Goal: Task Accomplishment & Management: Use online tool/utility

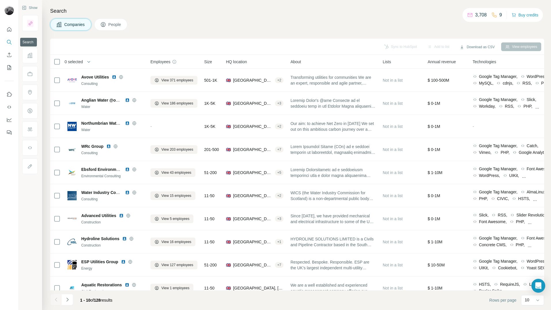
click at [10, 42] on icon "Search" at bounding box center [9, 42] width 4 height 4
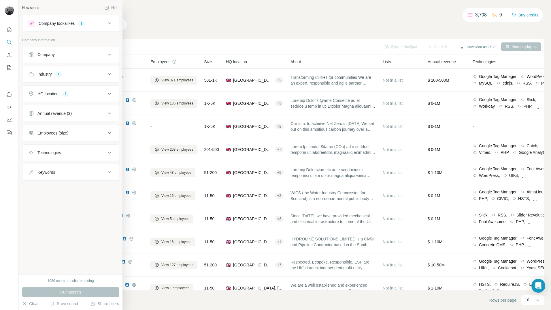
click at [107, 24] on icon at bounding box center [109, 23] width 7 height 7
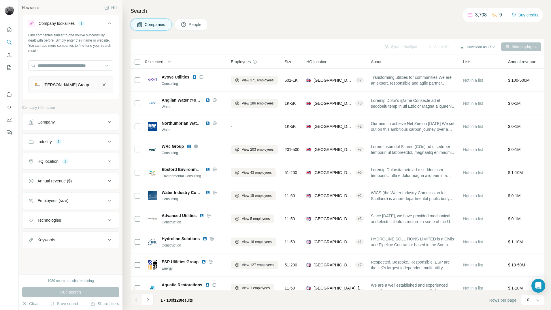
click at [103, 84] on icon "Eric Wright Group-remove-button" at bounding box center [104, 84] width 3 height 3
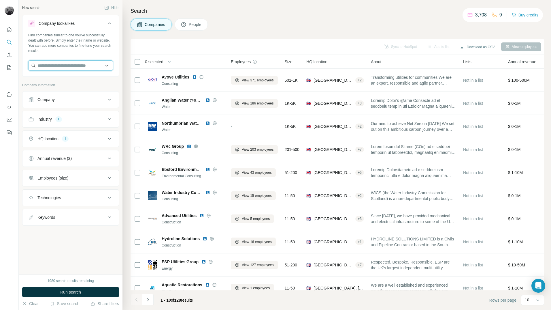
click at [67, 65] on input "text" at bounding box center [70, 65] width 85 height 10
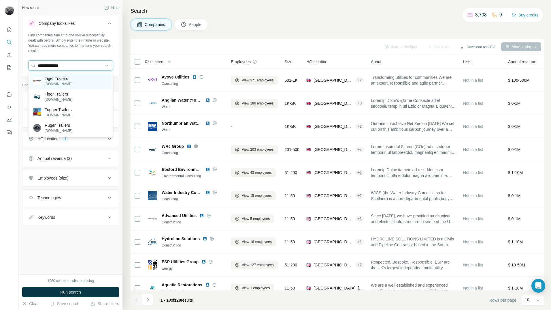
type input "**********"
click at [59, 80] on p "Tiger Trailers" at bounding box center [59, 79] width 28 height 6
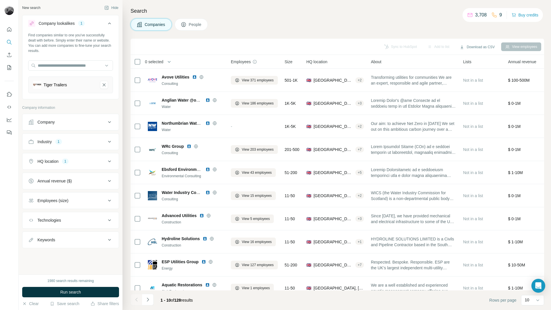
click at [78, 141] on div "Industry 1" at bounding box center [67, 142] width 78 height 6
click at [42, 171] on icon "button" at bounding box center [42, 169] width 5 height 5
click at [84, 178] on div "HQ location 1" at bounding box center [67, 179] width 78 height 6
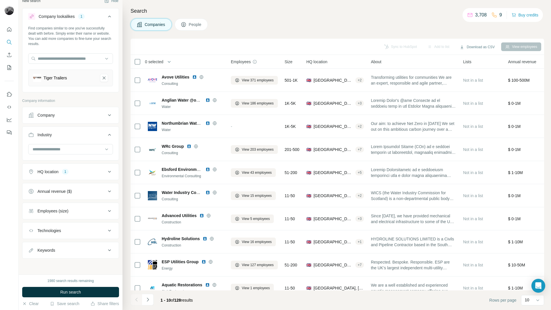
scroll to position [7, 0]
click at [75, 291] on span "Run search" at bounding box center [70, 292] width 21 height 6
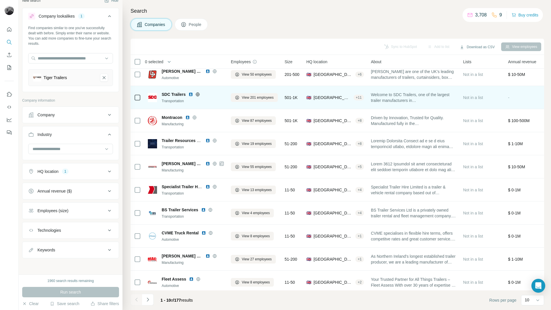
scroll to position [0, 0]
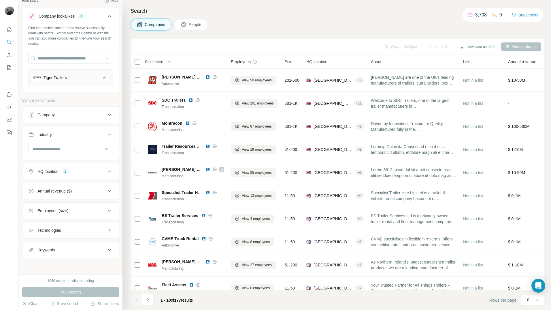
click at [202, 24] on span "People" at bounding box center [195, 25] width 13 height 6
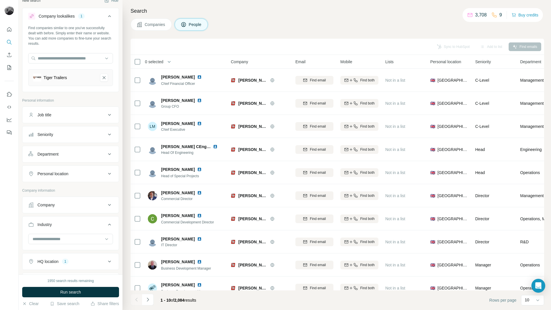
click at [90, 158] on button "Department" at bounding box center [70, 154] width 96 height 14
click at [80, 169] on input at bounding box center [67, 168] width 71 height 6
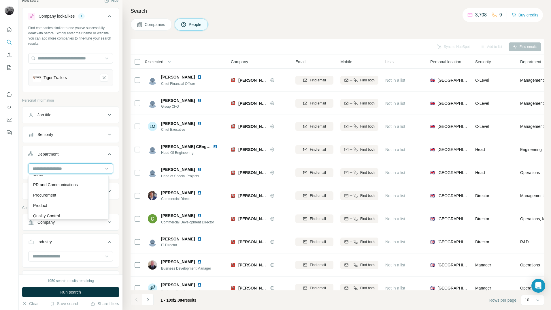
scroll to position [173, 0]
click at [64, 185] on div "Procurement" at bounding box center [68, 185] width 71 height 6
click at [79, 168] on input at bounding box center [67, 168] width 71 height 6
click at [55, 211] on p "Supply Chain" at bounding box center [45, 213] width 24 height 6
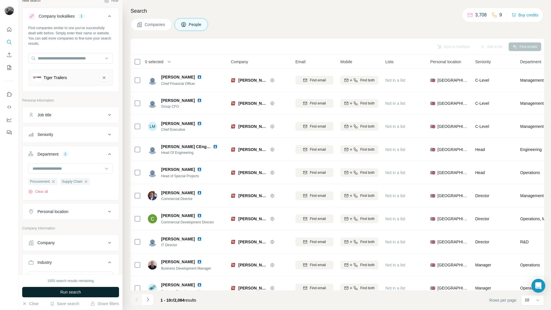
click at [78, 291] on span "Run search" at bounding box center [70, 292] width 21 height 6
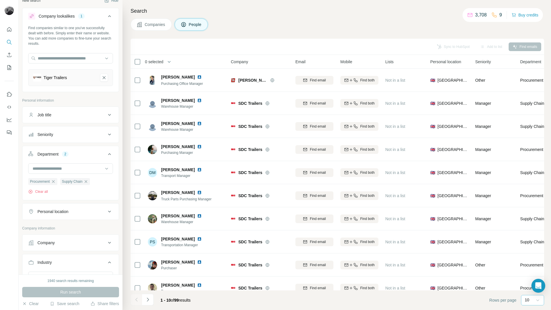
click at [539, 300] on icon at bounding box center [538, 300] width 3 height 2
click at [530, 253] on p "60" at bounding box center [528, 256] width 5 height 6
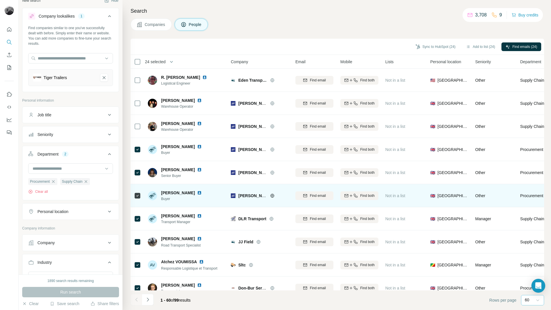
scroll to position [1166, 0]
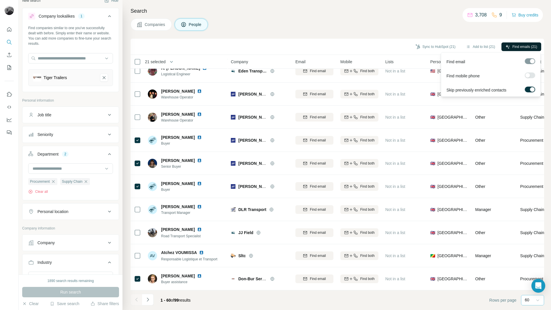
click at [519, 46] on span "Find emails (21)" at bounding box center [525, 46] width 25 height 5
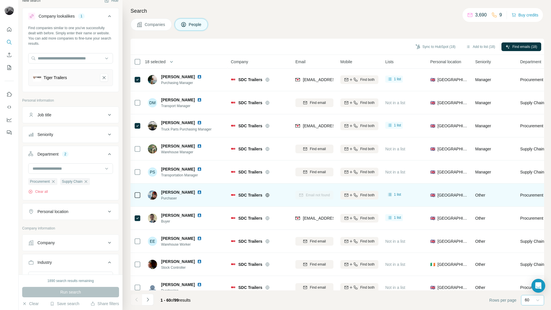
scroll to position [0, 0]
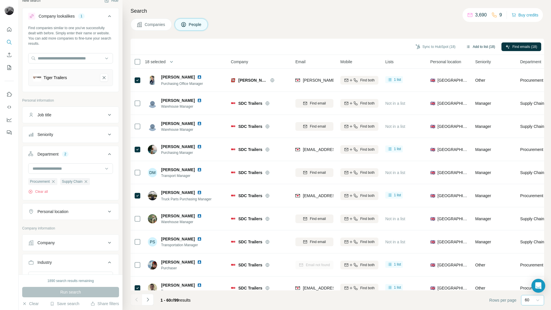
click at [480, 46] on button "Add to list (18)" at bounding box center [480, 46] width 37 height 9
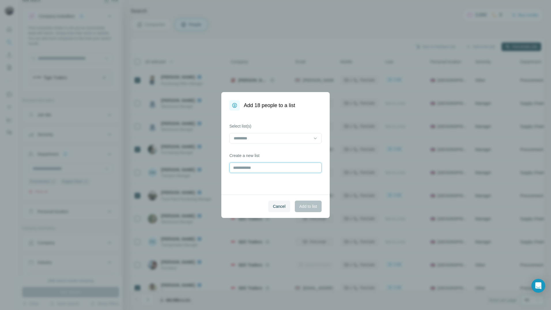
click at [273, 166] on input "text" at bounding box center [276, 167] width 92 height 10
type input "**********"
click at [309, 205] on span "Add to list" at bounding box center [309, 206] width 18 height 6
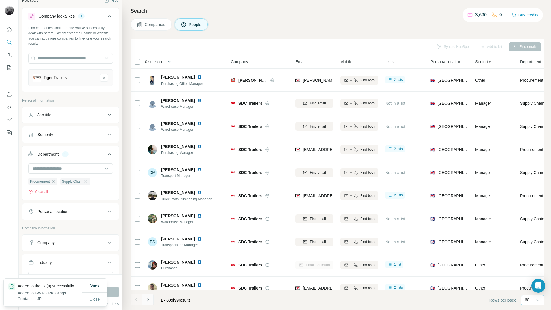
click at [151, 301] on icon "Navigate to next page" at bounding box center [148, 300] width 6 height 6
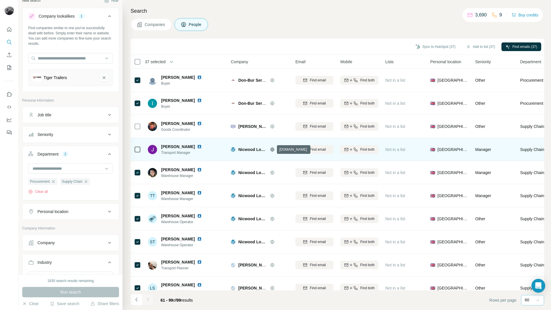
click at [274, 149] on icon at bounding box center [273, 149] width 4 height 0
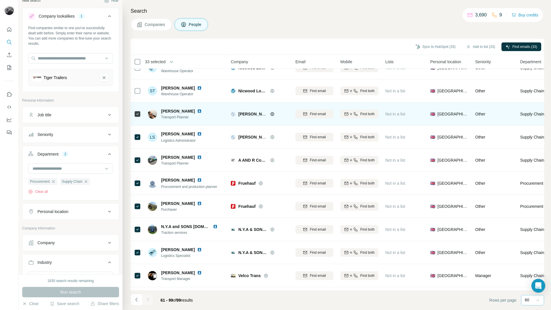
scroll to position [173, 0]
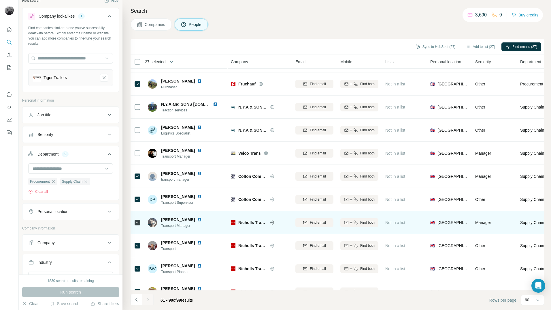
scroll to position [288, 0]
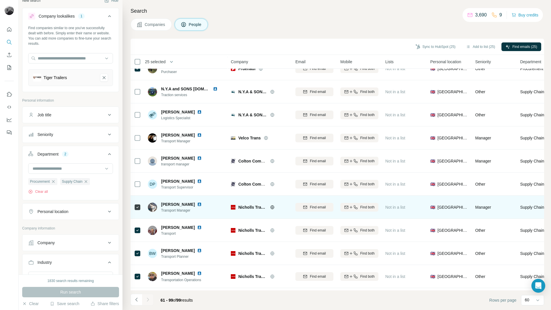
click at [140, 204] on icon at bounding box center [137, 207] width 7 height 7
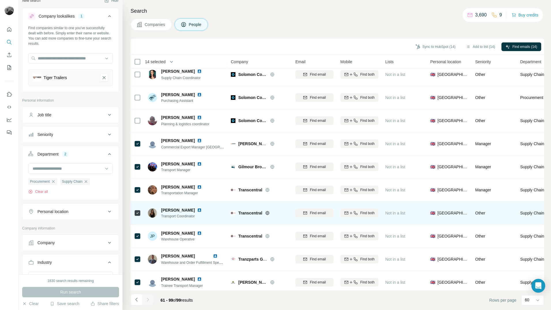
scroll to position [681, 0]
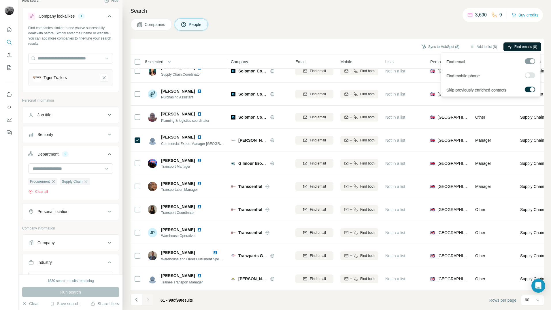
click at [521, 46] on span "Find emails (8)" at bounding box center [526, 46] width 23 height 5
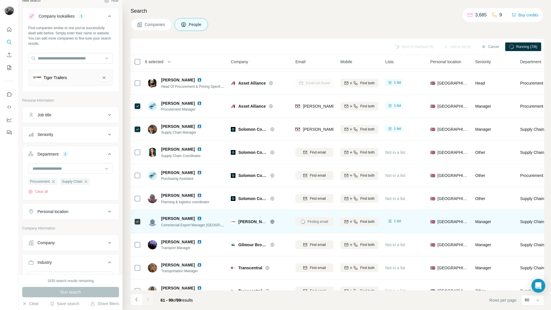
scroll to position [595, 0]
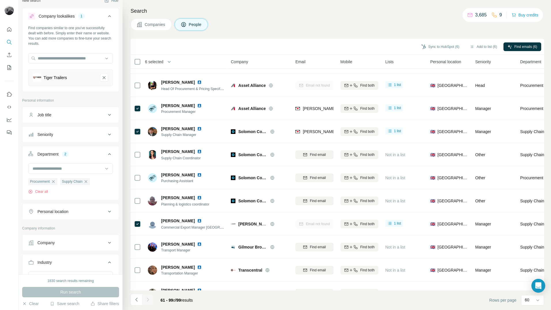
click at [503, 31] on div "Search Companies People Sync to HubSpot (6) Add to list (6) Find emails (6) 6 s…" at bounding box center [337, 155] width 429 height 310
click at [490, 48] on button "Add to list (6)" at bounding box center [483, 46] width 35 height 9
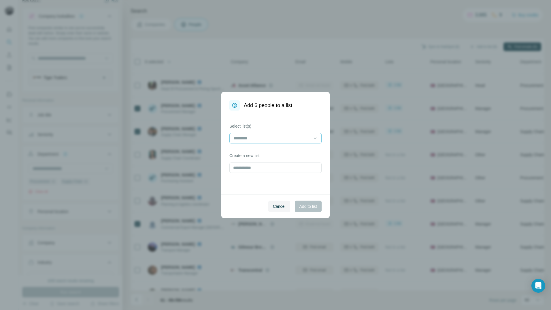
click at [280, 141] on input at bounding box center [272, 138] width 78 height 6
click at [269, 151] on p "GWR - Pressings Contacts - JP" at bounding box center [262, 151] width 57 height 6
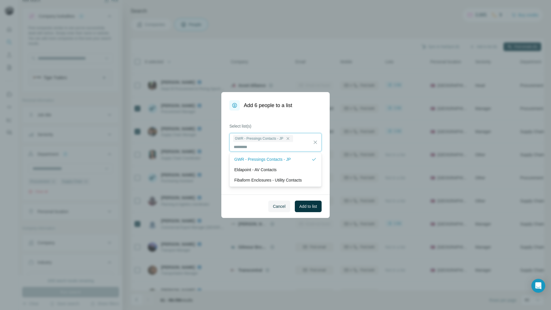
scroll to position [1, 0]
drag, startPoint x: 308, startPoint y: 205, endPoint x: 334, endPoint y: 187, distance: 31.9
click at [308, 205] on span "Add to list" at bounding box center [309, 206] width 18 height 6
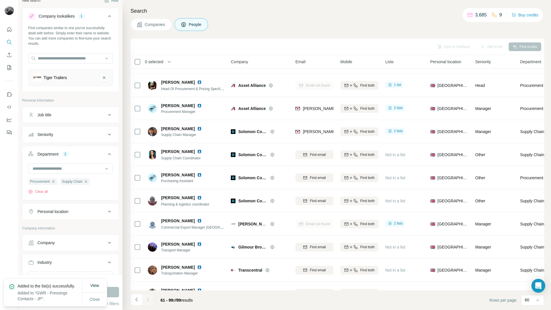
click at [414, 19] on div "Companies People" at bounding box center [338, 24] width 414 height 12
click at [65, 59] on input "text" at bounding box center [70, 58] width 85 height 10
click at [100, 80] on button "Tiger Trailers-remove-button" at bounding box center [104, 78] width 8 height 8
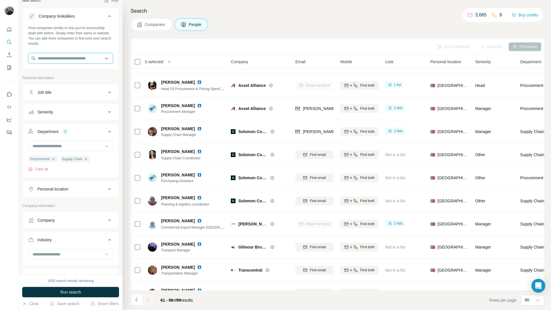
click at [61, 57] on input "text" at bounding box center [70, 58] width 85 height 10
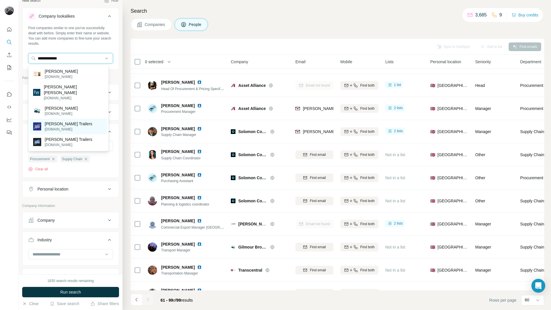
type input "**********"
click at [61, 121] on p "Ifor Williams Trailers" at bounding box center [69, 124] width 48 height 6
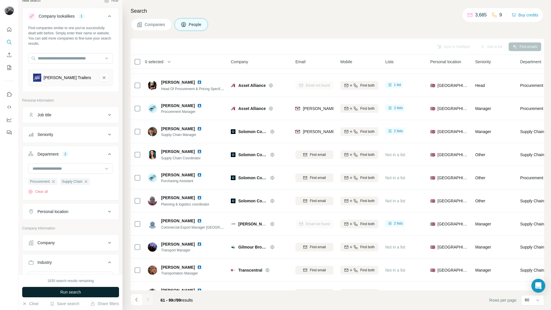
click at [69, 290] on span "Run search" at bounding box center [70, 292] width 21 height 6
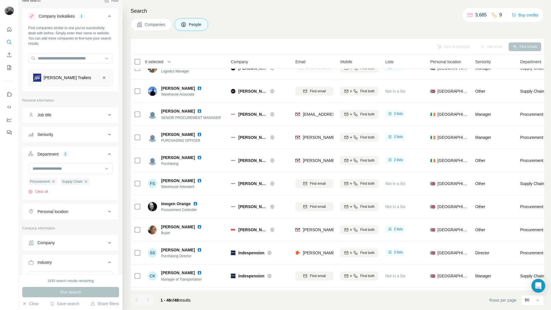
scroll to position [595, 0]
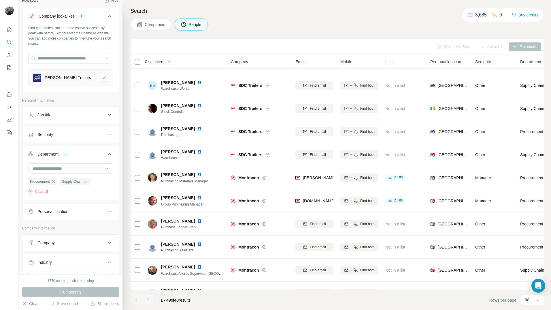
click at [160, 28] on button "Companies" at bounding box center [151, 24] width 41 height 12
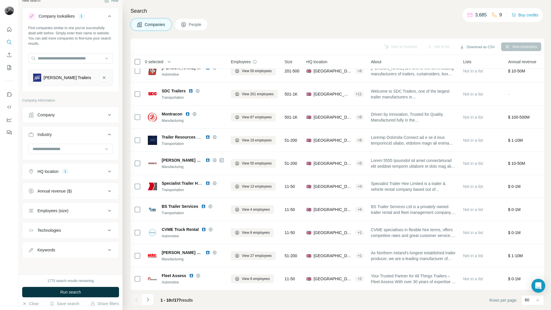
scroll to position [12, 0]
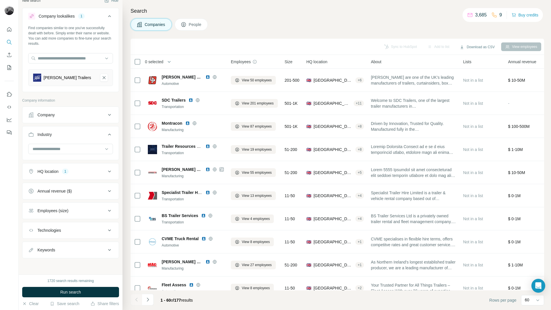
click at [102, 80] on icon "Ifor Williams Trailers-remove-button" at bounding box center [104, 78] width 5 height 6
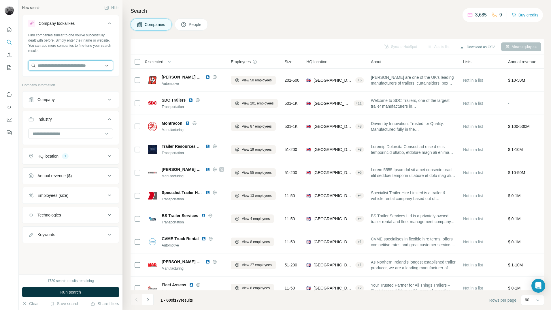
click at [57, 66] on input "text" at bounding box center [70, 65] width 85 height 10
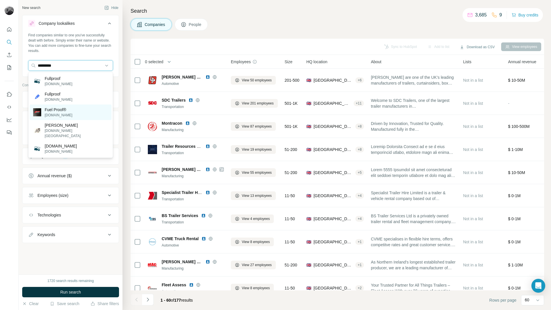
type input "*********"
click at [58, 113] on p "fuelproof.co.uk" at bounding box center [59, 114] width 28 height 5
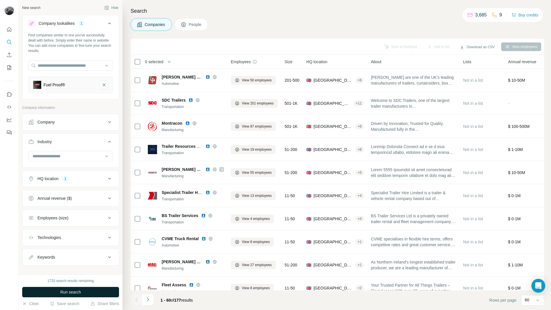
click at [64, 293] on span "Run search" at bounding box center [70, 292] width 21 height 6
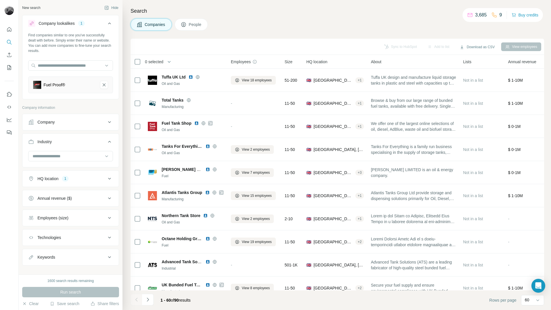
click at [201, 26] on span "People" at bounding box center [195, 25] width 13 height 6
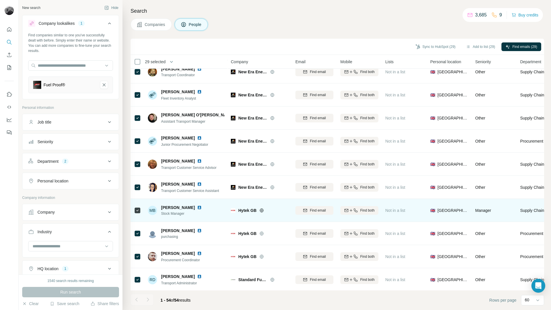
scroll to position [865, 0]
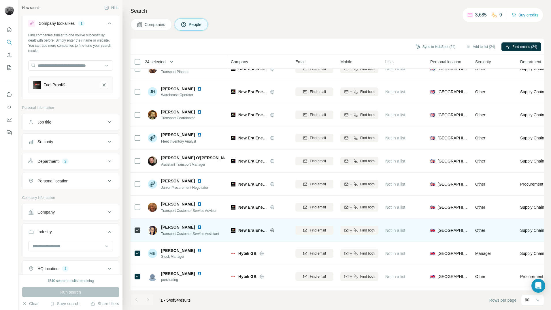
click at [140, 230] on icon at bounding box center [137, 230] width 7 height 7
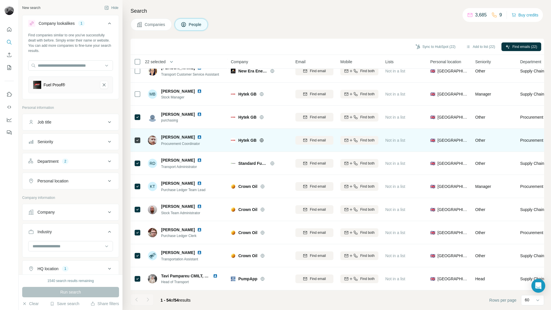
scroll to position [1027, 0]
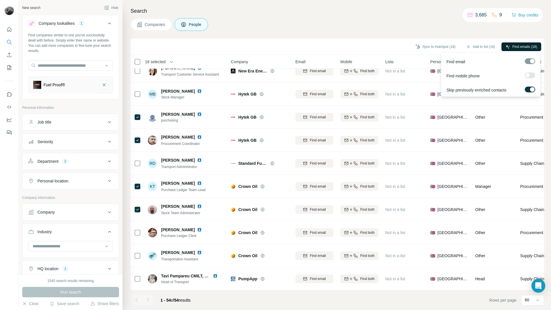
click at [517, 46] on span "Find emails (18)" at bounding box center [525, 46] width 25 height 5
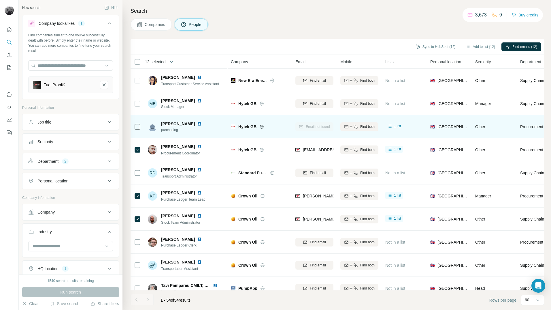
scroll to position [1027, 0]
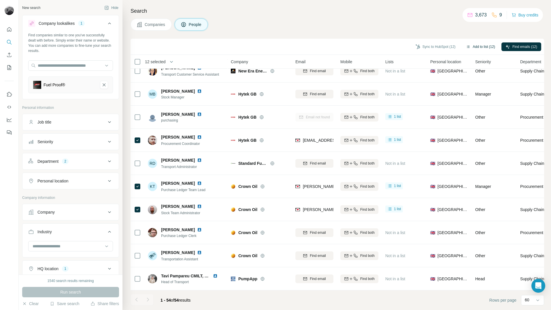
click at [480, 47] on button "Add to list (12)" at bounding box center [480, 46] width 37 height 9
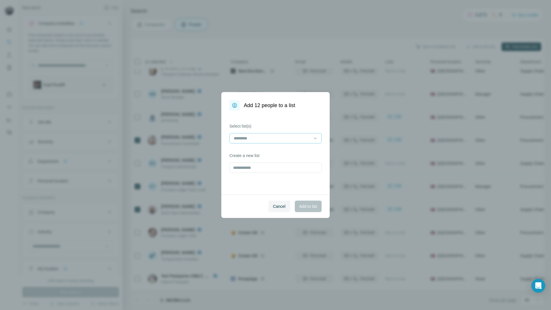
click at [285, 139] on input at bounding box center [272, 138] width 78 height 6
click at [262, 153] on p "GWR - Pressings Contacts - JP" at bounding box center [262, 151] width 57 height 6
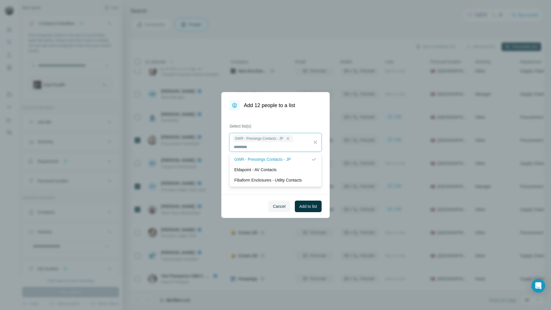
scroll to position [1, 0]
click at [304, 205] on span "Add to list" at bounding box center [309, 206] width 18 height 6
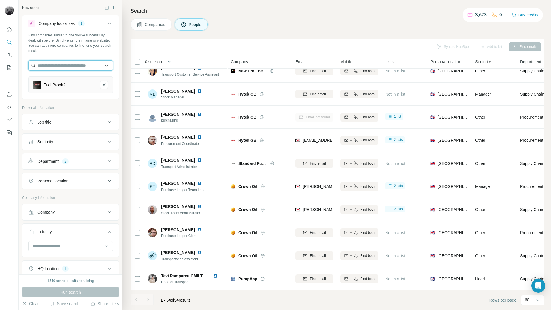
click at [52, 64] on input "text" at bounding box center [70, 65] width 85 height 10
click at [100, 91] on div "Fuel Proof®" at bounding box center [70, 84] width 85 height 17
click at [102, 86] on icon "Fuel Proof®-remove-button" at bounding box center [104, 85] width 5 height 6
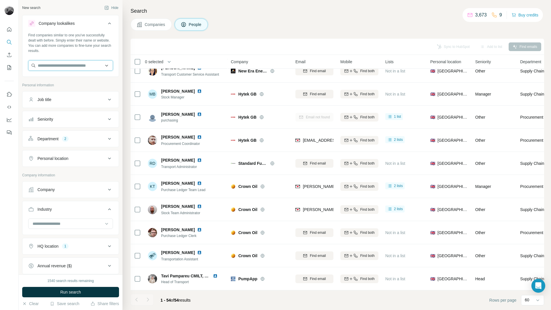
click at [60, 66] on input "text" at bounding box center [70, 65] width 85 height 10
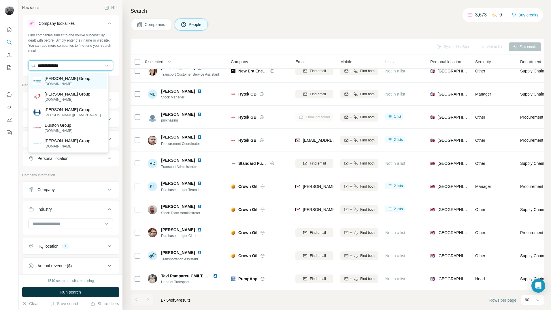
type input "**********"
click at [65, 80] on p "[PERSON_NAME] Group" at bounding box center [68, 79] width 46 height 6
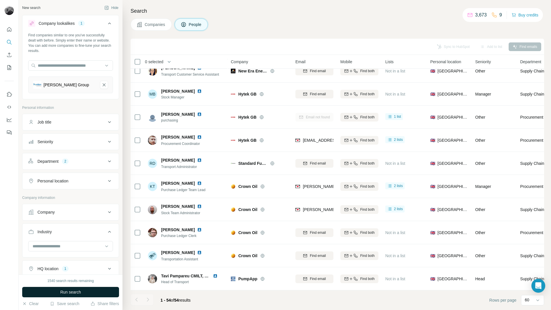
click at [82, 292] on button "Run search" at bounding box center [70, 292] width 97 height 10
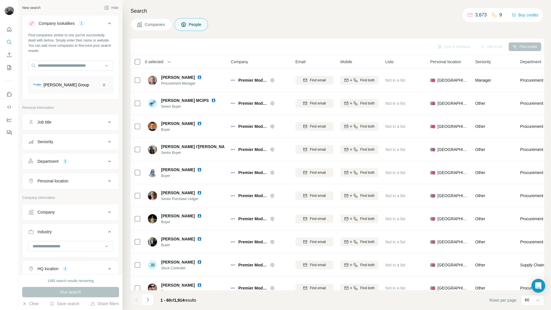
click at [155, 26] on span "Companies" at bounding box center [155, 25] width 21 height 6
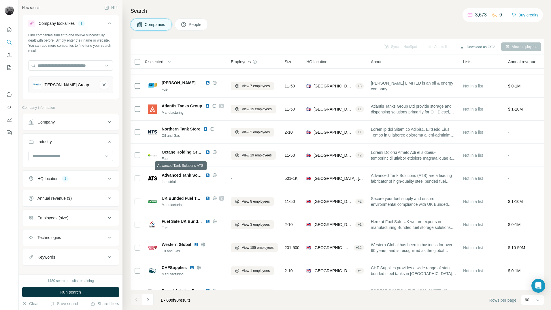
scroll to position [260, 0]
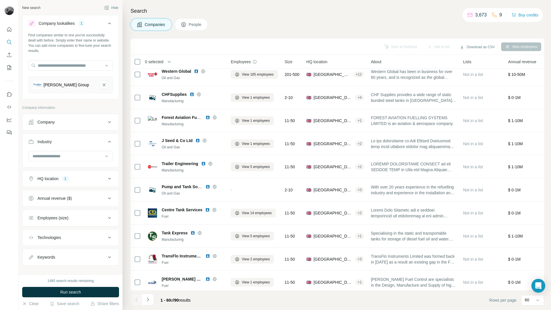
click at [158, 23] on span "Companies" at bounding box center [155, 25] width 21 height 6
click at [68, 290] on span "Run search" at bounding box center [70, 292] width 21 height 6
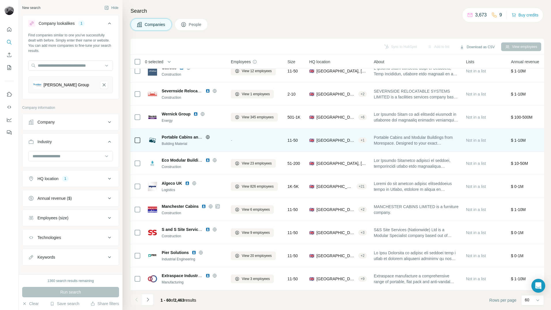
scroll to position [1166, 0]
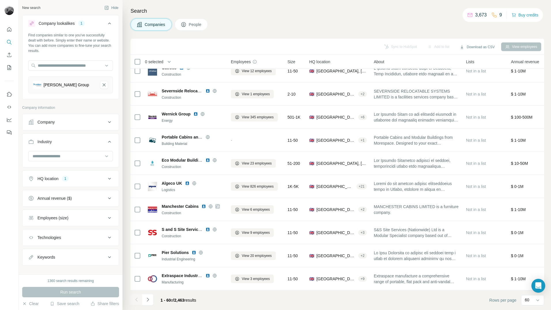
click at [152, 299] on button "Navigate to next page" at bounding box center [148, 300] width 12 height 12
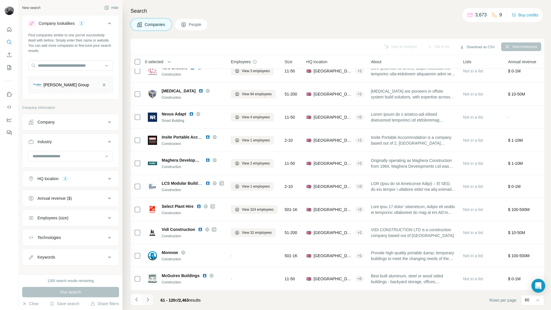
click at [151, 300] on button "Navigate to next page" at bounding box center [148, 300] width 12 height 12
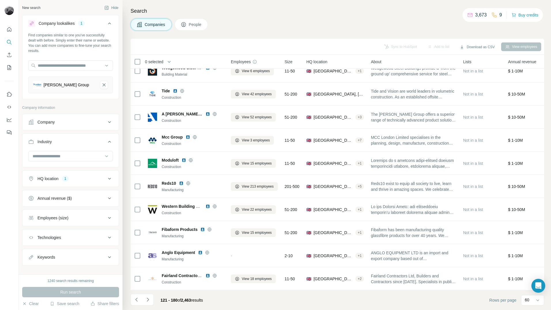
scroll to position [1166, 0]
click at [151, 300] on icon "Navigate to next page" at bounding box center [148, 300] width 6 height 6
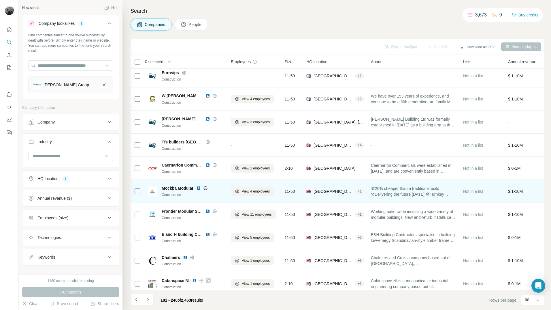
scroll to position [606, 0]
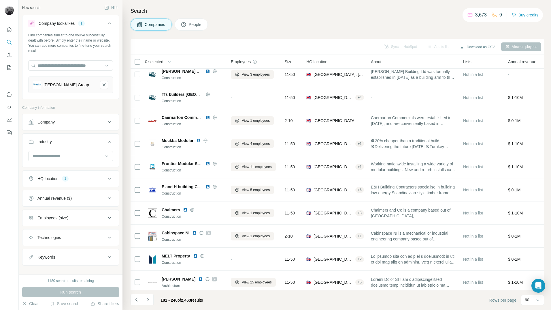
click at [198, 24] on span "People" at bounding box center [195, 25] width 13 height 6
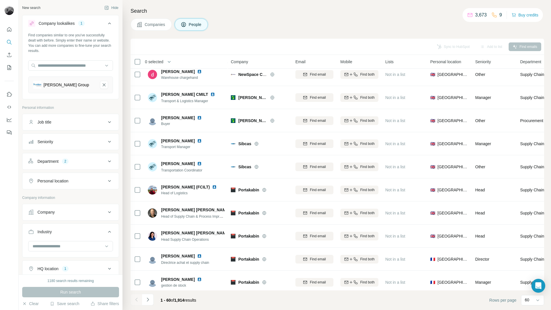
click at [106, 160] on icon at bounding box center [109, 161] width 7 height 7
click at [247, 27] on div "Companies People" at bounding box center [338, 24] width 414 height 12
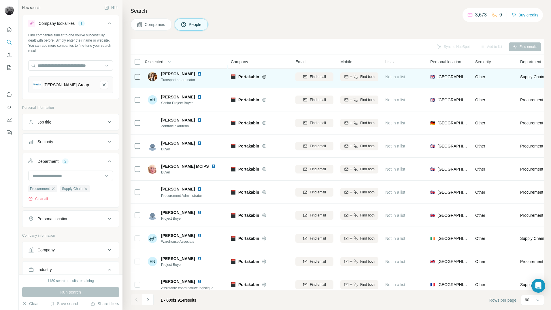
scroll to position [1166, 0]
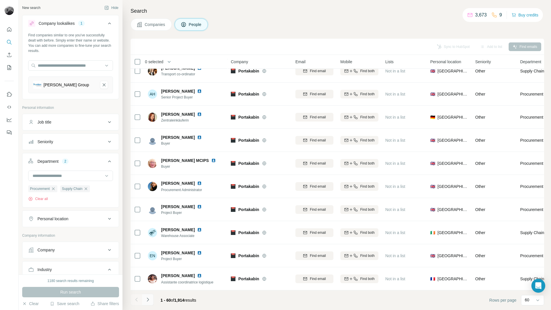
click at [149, 297] on icon "Navigate to next page" at bounding box center [148, 300] width 6 height 6
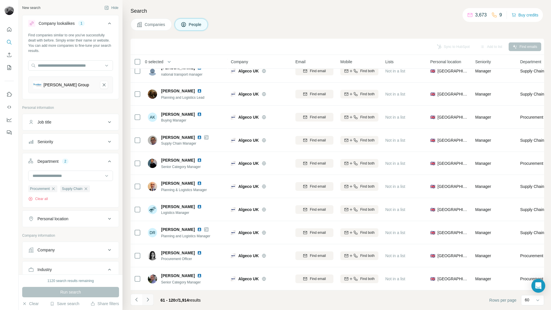
click at [150, 300] on icon "Navigate to next page" at bounding box center [148, 300] width 6 height 6
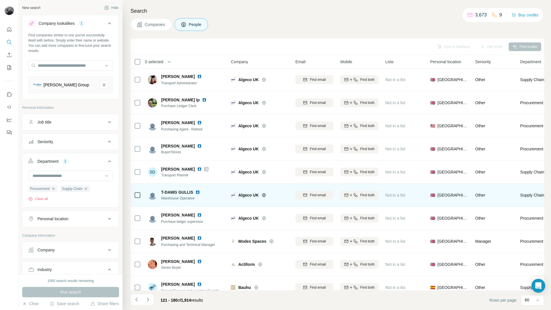
scroll to position [560, 0]
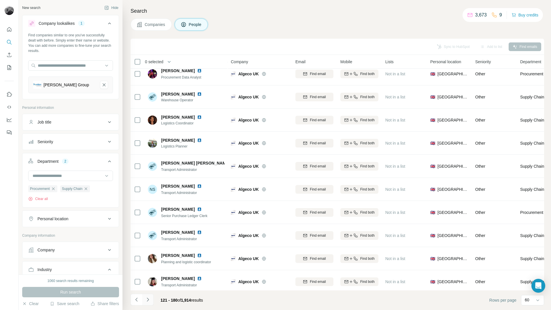
click at [152, 300] on button "Navigate to next page" at bounding box center [148, 300] width 12 height 12
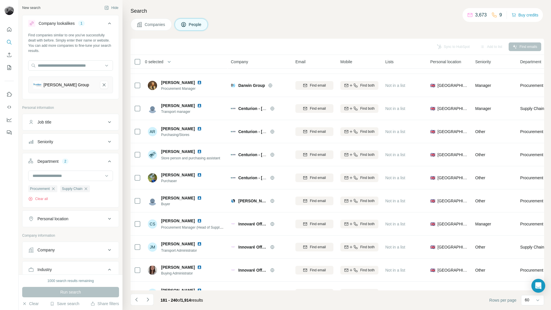
scroll to position [1166, 0]
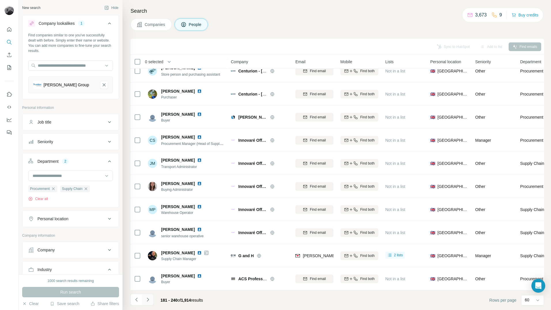
click at [148, 299] on icon "Navigate to next page" at bounding box center [148, 299] width 2 height 4
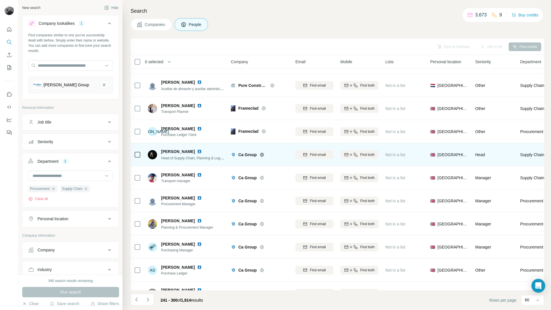
scroll to position [531, 0]
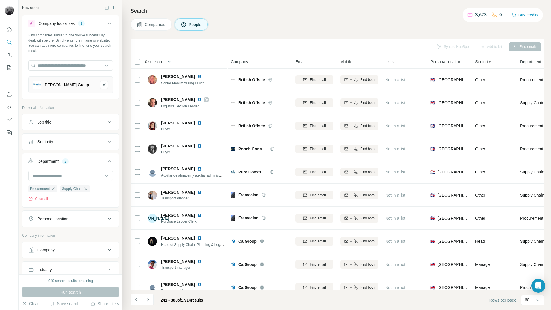
click at [157, 24] on span "Companies" at bounding box center [155, 25] width 21 height 6
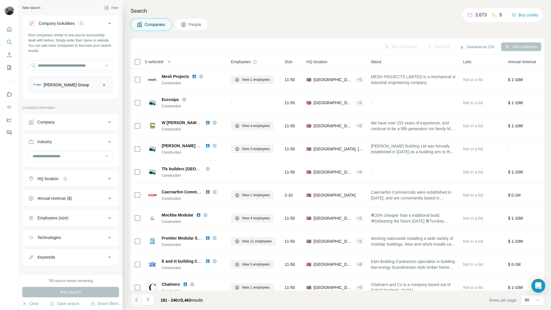
click at [138, 302] on icon "Navigate to previous page" at bounding box center [137, 300] width 6 height 6
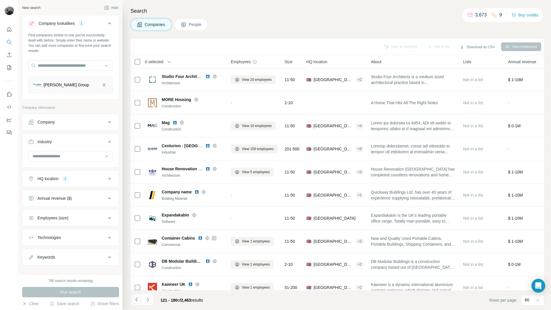
click at [138, 302] on icon "Navigate to previous page" at bounding box center [137, 300] width 6 height 6
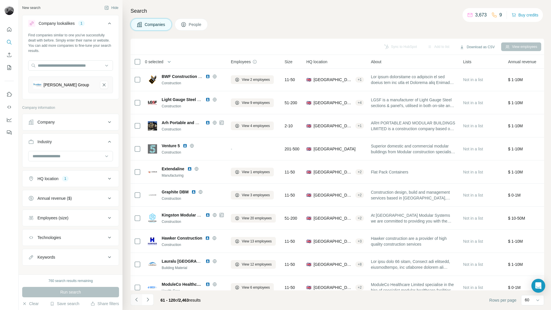
click at [138, 302] on icon "Navigate to previous page" at bounding box center [137, 300] width 6 height 6
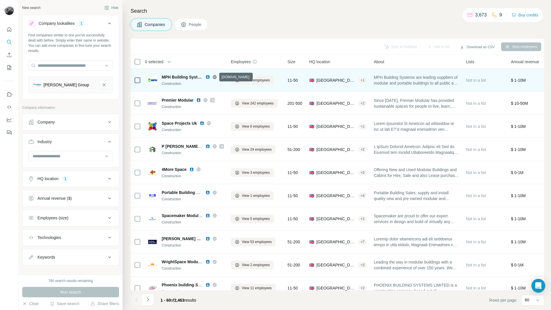
click at [215, 77] on icon at bounding box center [215, 77] width 4 height 0
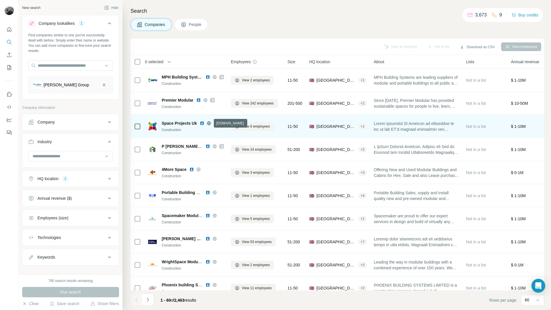
click at [210, 123] on icon at bounding box center [209, 123] width 1 height 4
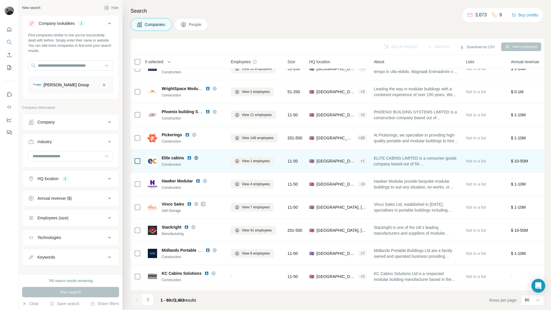
scroll to position [231, 0]
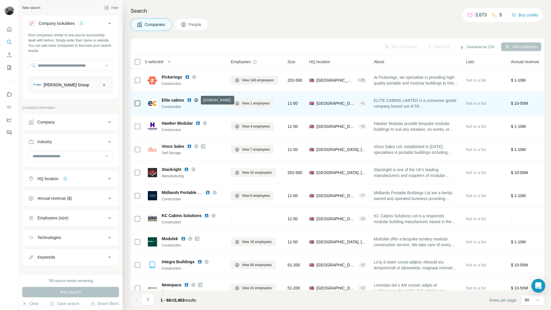
click at [197, 98] on icon at bounding box center [196, 100] width 4 height 4
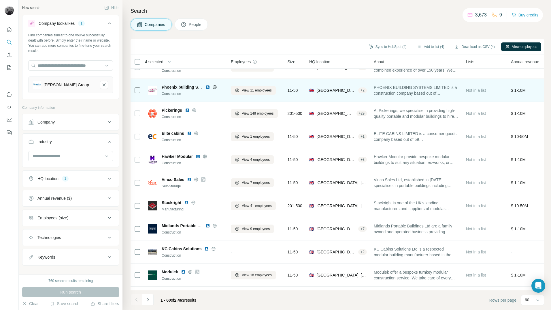
scroll to position [202, 0]
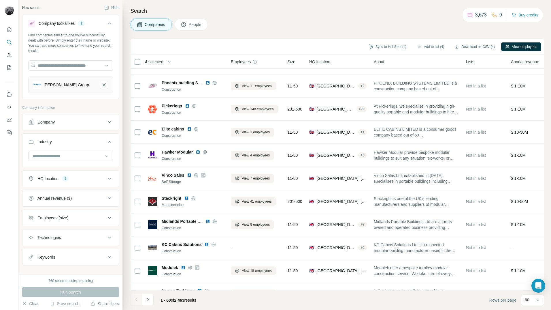
click at [106, 123] on icon at bounding box center [109, 122] width 7 height 7
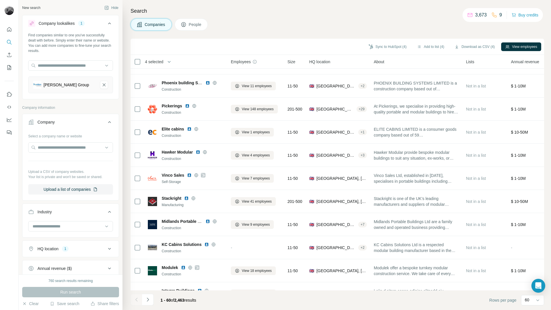
click at [106, 123] on icon at bounding box center [109, 122] width 7 height 7
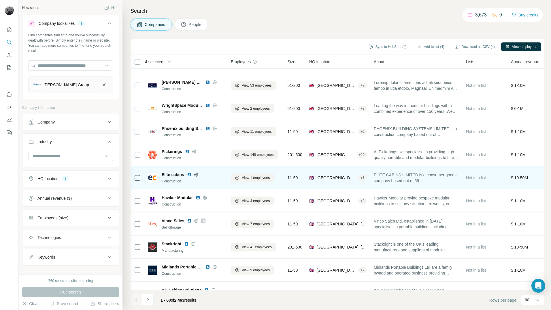
scroll to position [0, 0]
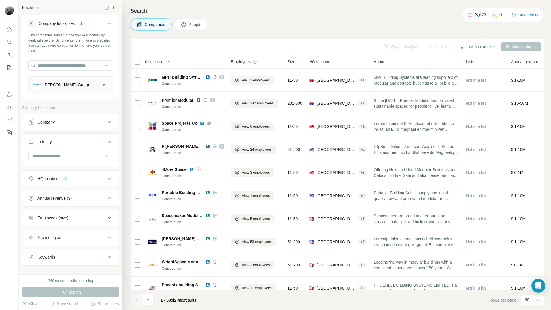
click at [96, 197] on div "Annual revenue ($)" at bounding box center [67, 198] width 78 height 6
click at [106, 200] on icon at bounding box center [109, 198] width 7 height 7
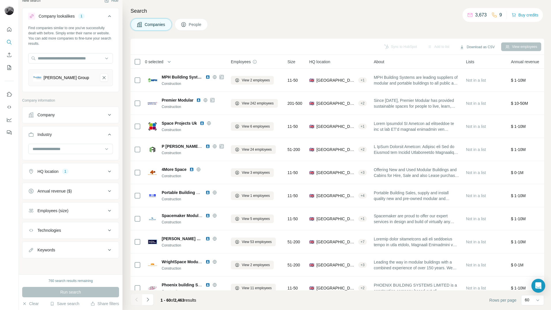
click at [84, 229] on div "Technologies" at bounding box center [67, 230] width 78 height 6
click at [84, 244] on input "text" at bounding box center [70, 244] width 85 height 10
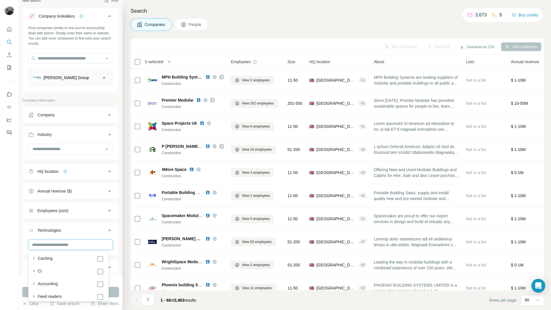
scroll to position [1224, 0]
click at [108, 227] on icon at bounding box center [109, 230] width 7 height 7
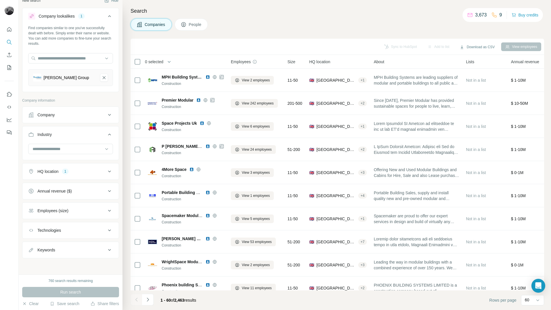
scroll to position [0, 0]
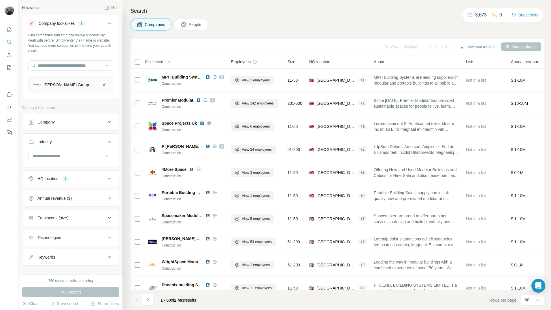
click at [107, 142] on icon at bounding box center [109, 141] width 7 height 7
